Goal: Navigation & Orientation: Find specific page/section

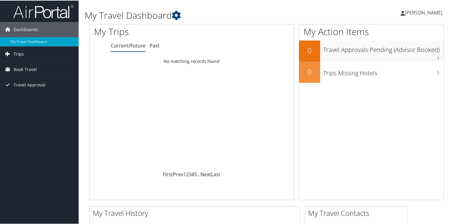
click at [26, 53] on link "Trips" at bounding box center [39, 53] width 79 height 15
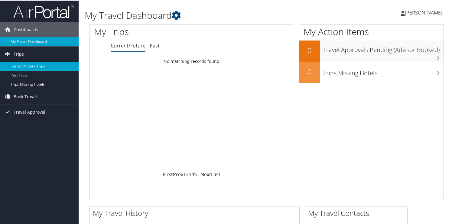
click at [25, 65] on link "Current/Future Trips" at bounding box center [39, 65] width 79 height 9
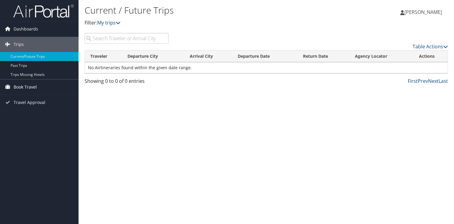
click at [20, 87] on span "Book Travel" at bounding box center [25, 86] width 23 height 15
click at [23, 31] on span "Dashboards" at bounding box center [26, 28] width 24 height 15
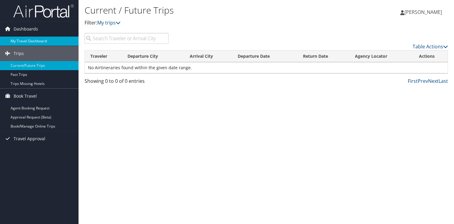
click at [22, 38] on link "My Travel Dashboard" at bounding box center [39, 41] width 79 height 9
